Goal: Navigation & Orientation: Find specific page/section

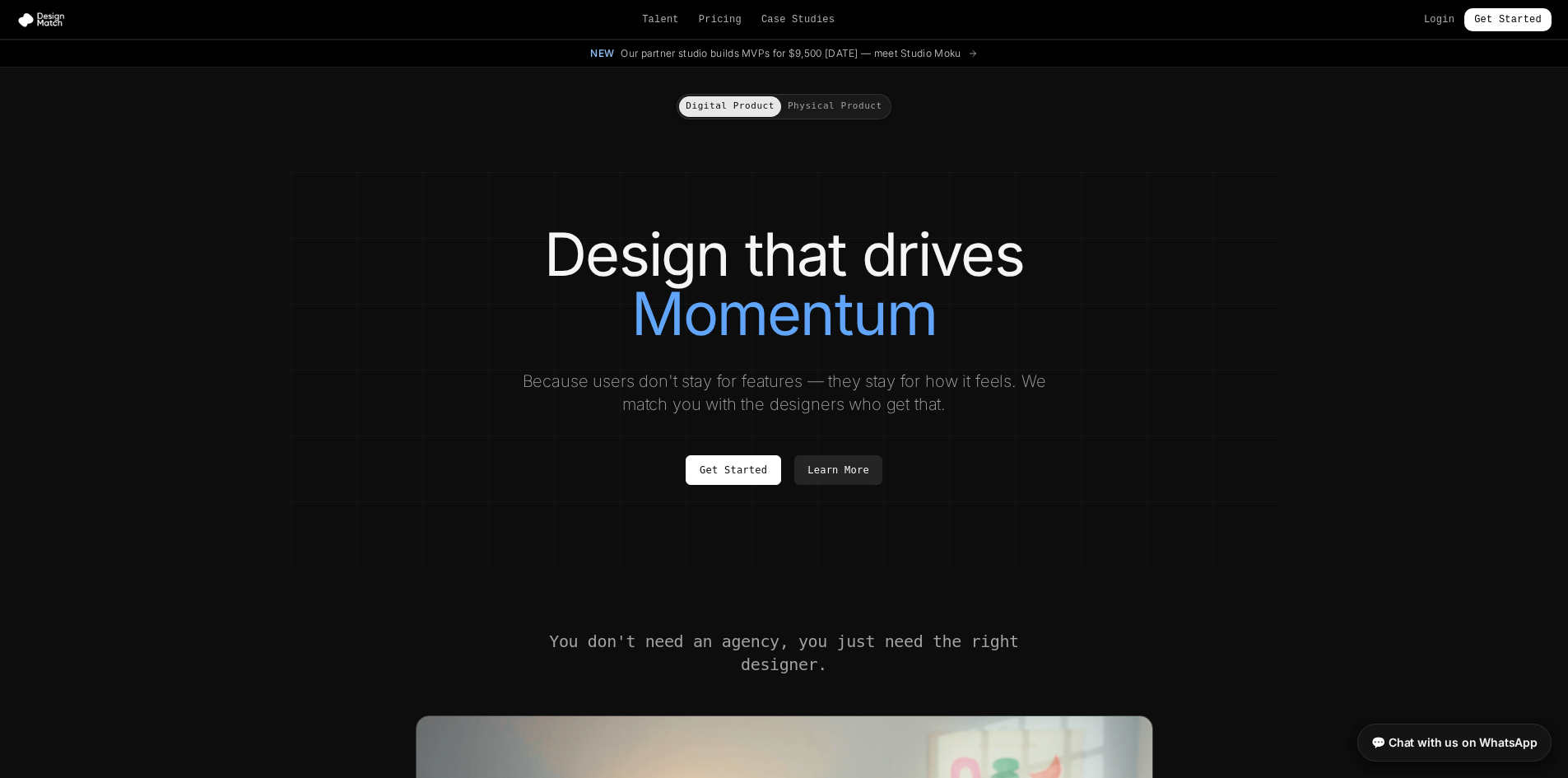
click at [844, 111] on button "Physical Product" at bounding box center [835, 107] width 108 height 21
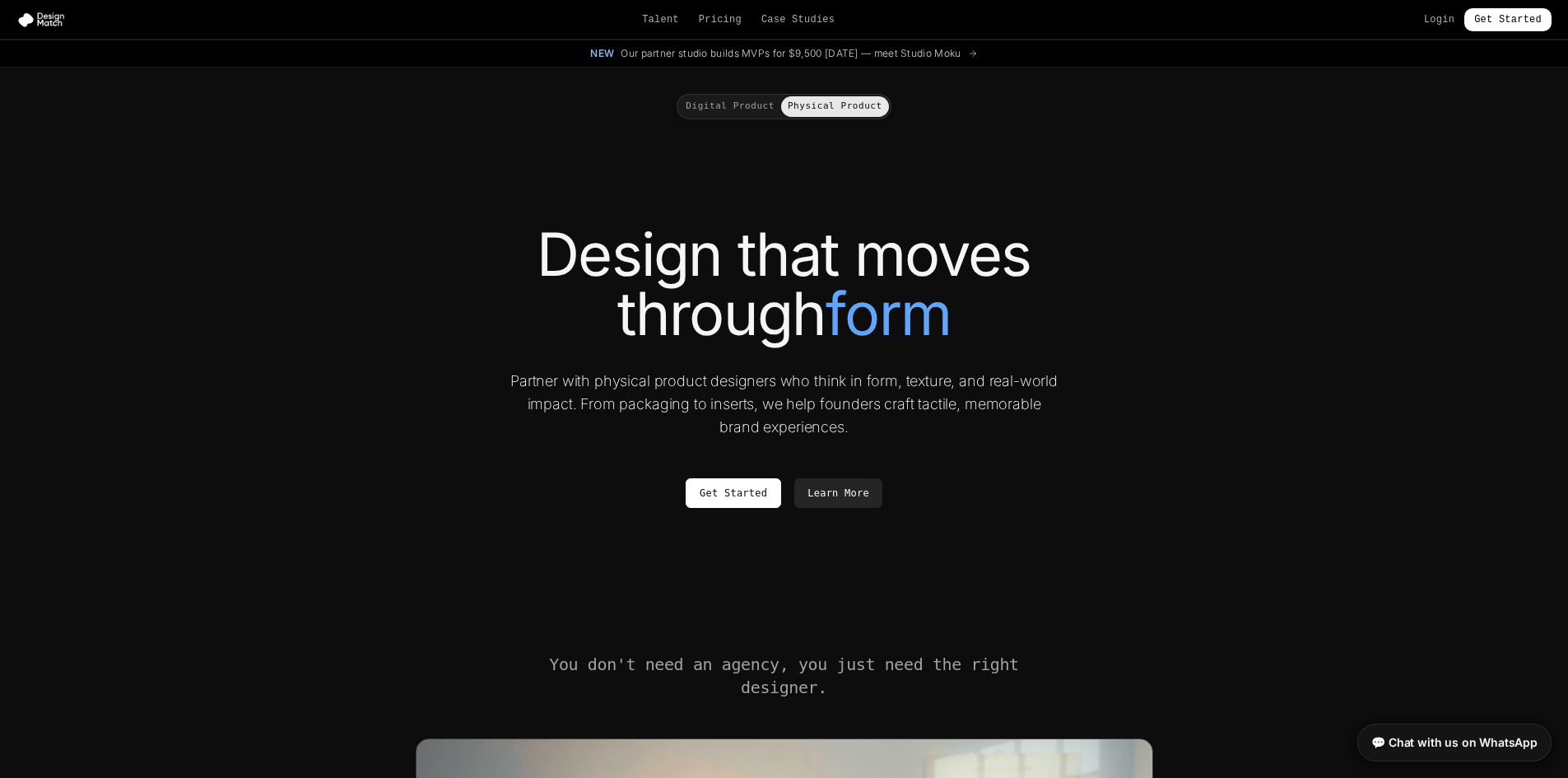
click at [761, 110] on button "Digital Product" at bounding box center [730, 107] width 102 height 21
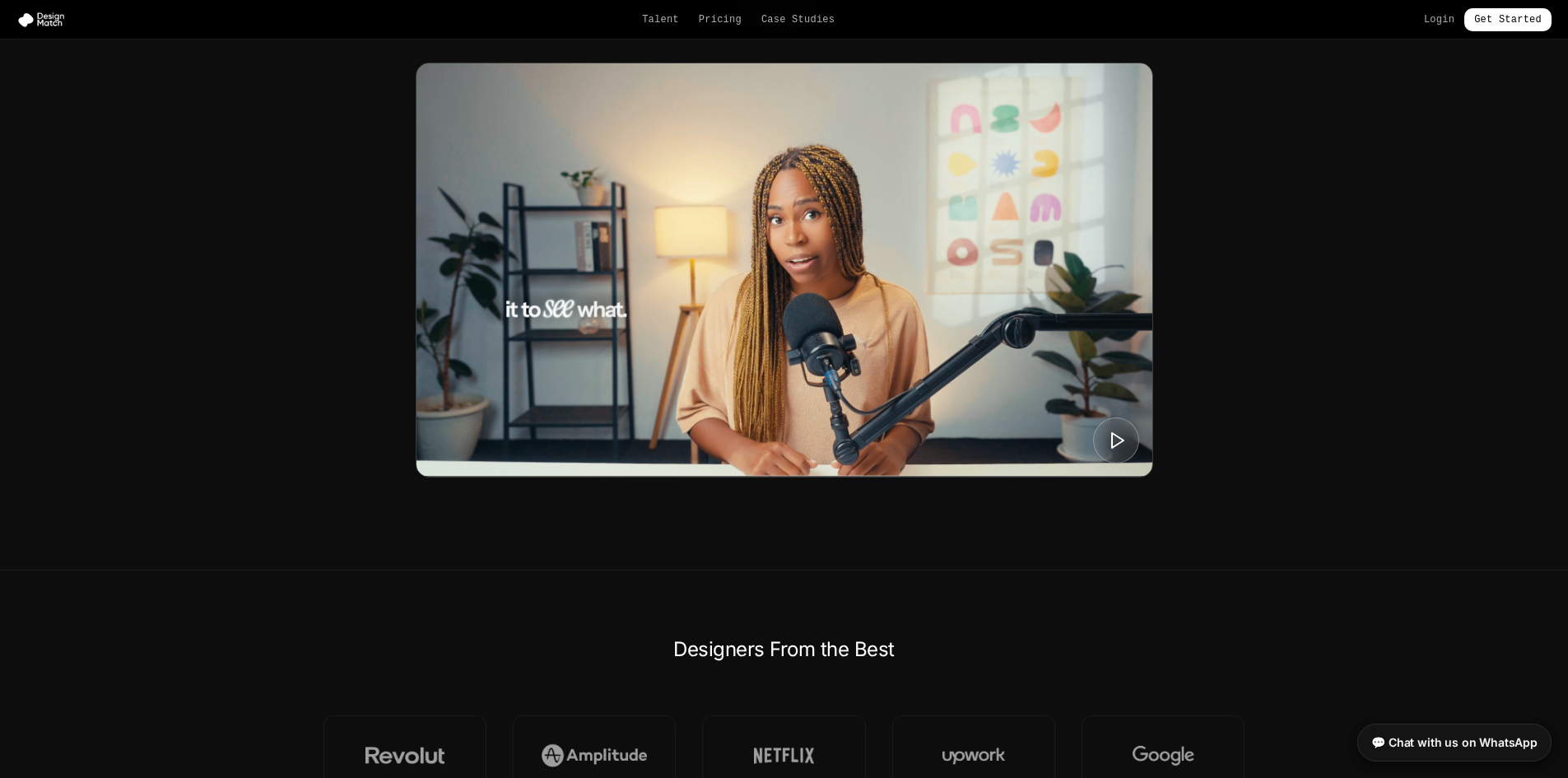
scroll to position [654, 0]
click at [535, 333] on img at bounding box center [784, 269] width 736 height 413
click at [1133, 435] on button at bounding box center [1115, 439] width 49 height 49
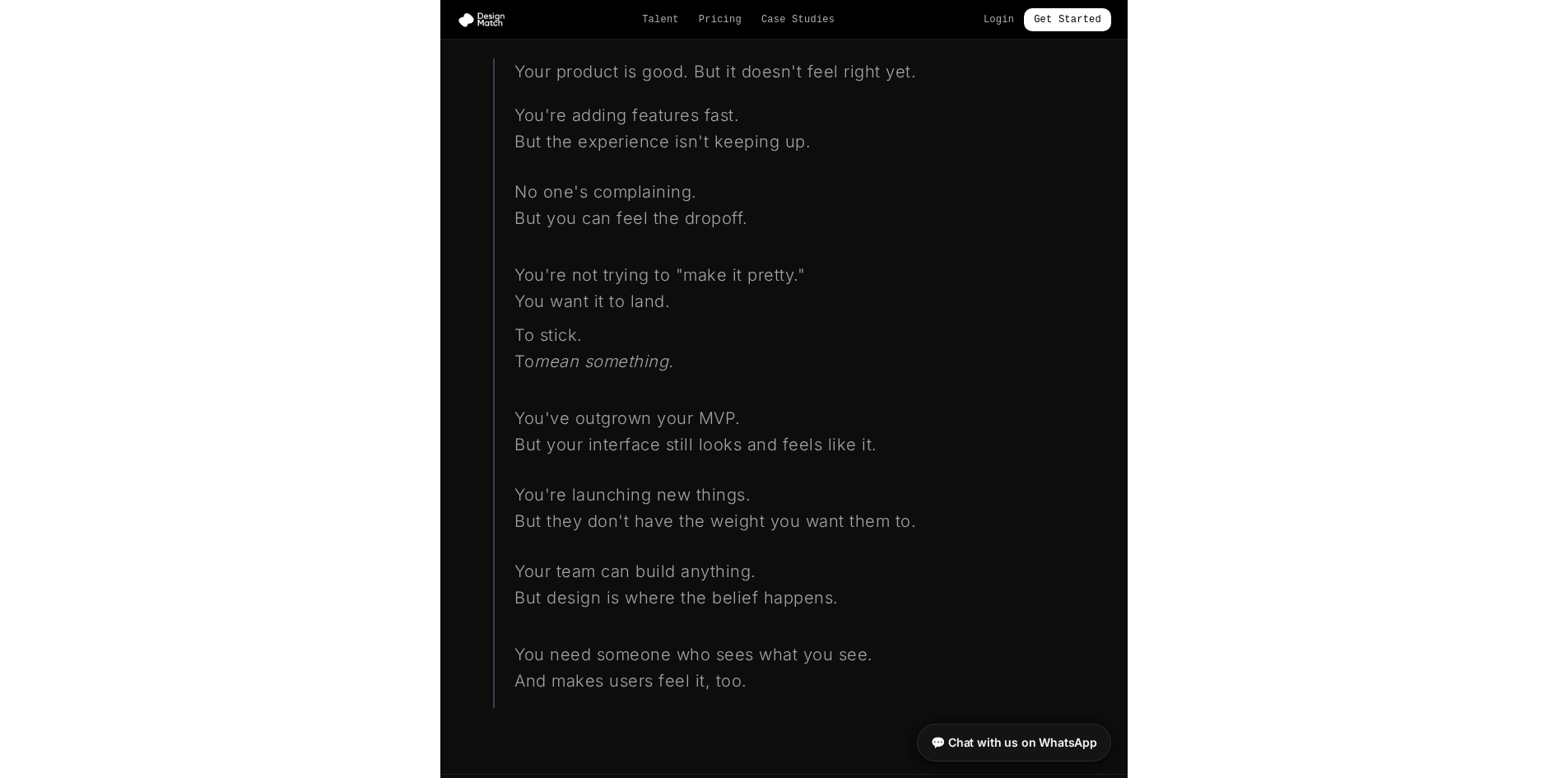
scroll to position [1631, 0]
